Goal: Navigation & Orientation: Find specific page/section

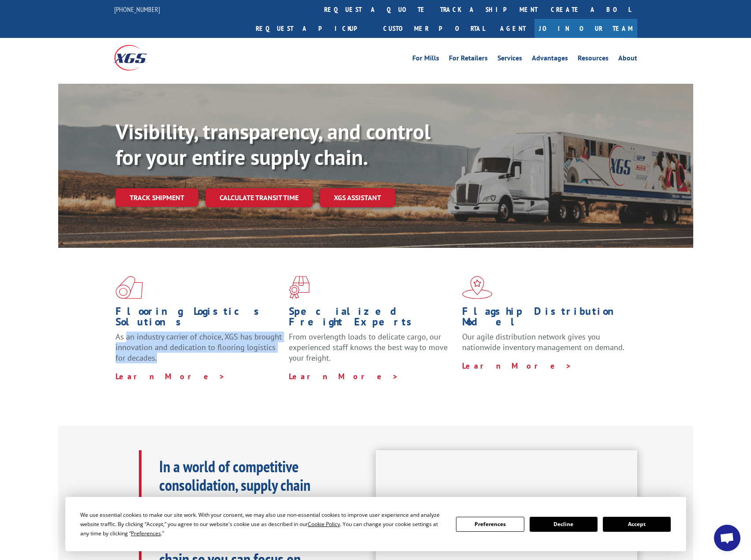
drag, startPoint x: 125, startPoint y: 308, endPoint x: 194, endPoint y: 327, distance: 72.0
click at [192, 331] on p "As an industry carrier of choice, XGS has brought innovation and dedication to …" at bounding box center [198, 350] width 167 height 39
click at [197, 332] on p "As an industry carrier of choice, XGS has brought innovation and dedication to …" at bounding box center [198, 350] width 167 height 39
drag, startPoint x: 196, startPoint y: 332, endPoint x: 133, endPoint y: 306, distance: 68.2
click at [133, 331] on p "As an industry carrier of choice, XGS has brought innovation and dedication to …" at bounding box center [198, 350] width 167 height 39
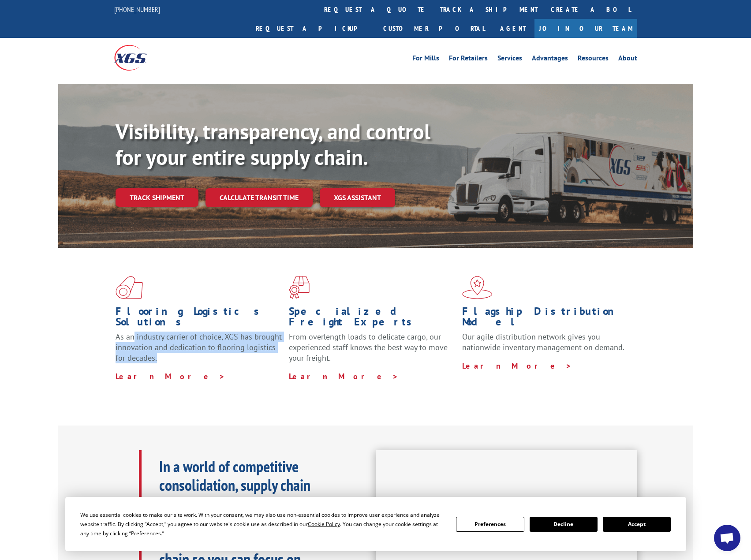
click at [197, 331] on span "As an industry carrier of choice, XGS has brought innovation and dedication to …" at bounding box center [198, 346] width 166 height 31
drag, startPoint x: 214, startPoint y: 318, endPoint x: 279, endPoint y: 323, distance: 65.4
click at [279, 331] on p "As an industry carrier of choice, XGS has brought innovation and dedication to …" at bounding box center [198, 350] width 167 height 39
click at [274, 331] on p "As an industry carrier of choice, XGS has brought innovation and dedication to …" at bounding box center [198, 350] width 167 height 39
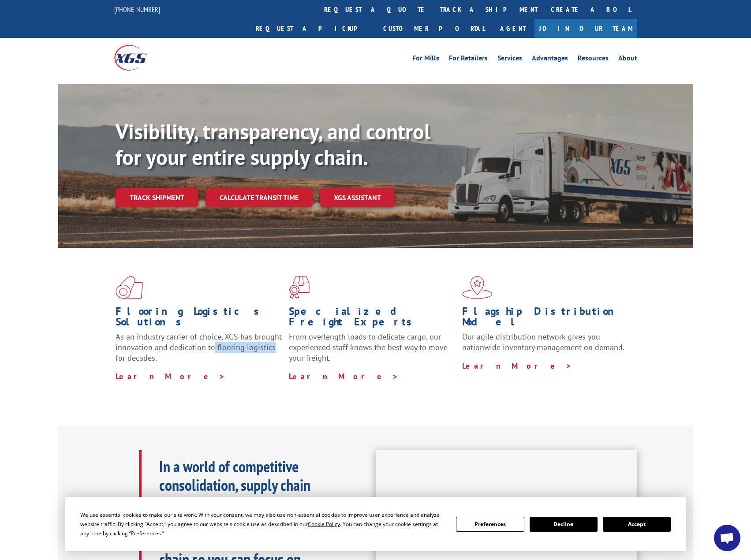
drag, startPoint x: 271, startPoint y: 320, endPoint x: 171, endPoint y: 311, distance: 101.4
click at [209, 331] on span "As an industry carrier of choice, XGS has brought innovation and dedication to …" at bounding box center [198, 346] width 166 height 31
click at [164, 331] on span "As an industry carrier of choice, XGS has brought innovation and dedication to …" at bounding box center [198, 346] width 166 height 31
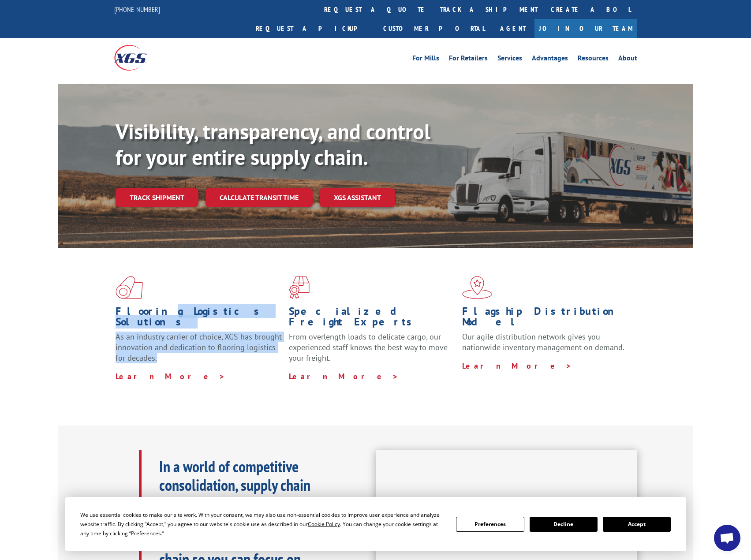
drag, startPoint x: 145, startPoint y: 301, endPoint x: 226, endPoint y: 328, distance: 85.3
click at [224, 327] on div "Flooring Logistics Solutions As an industry carrier of choice, XGS has brought …" at bounding box center [198, 343] width 167 height 75
click at [195, 306] on h1 "Flooring Logistics Solutions" at bounding box center [198, 319] width 167 height 26
